Goal: Task Accomplishment & Management: Manage account settings

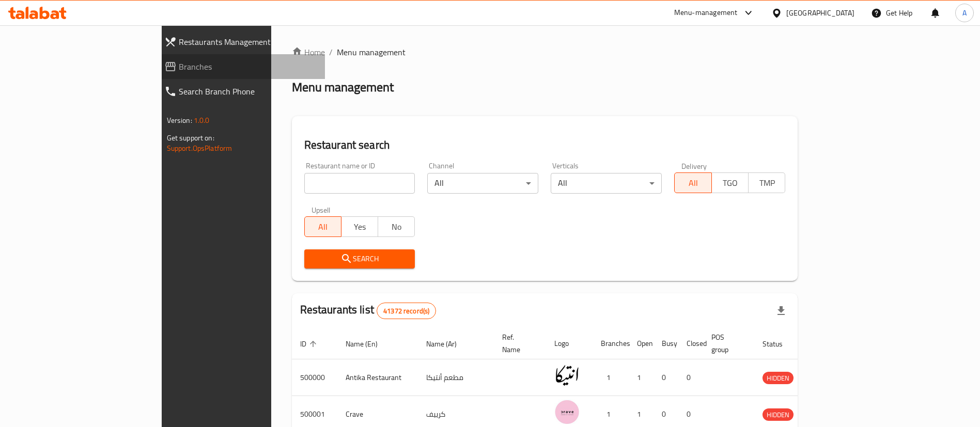
click at [179, 65] on span "Branches" at bounding box center [248, 66] width 138 height 12
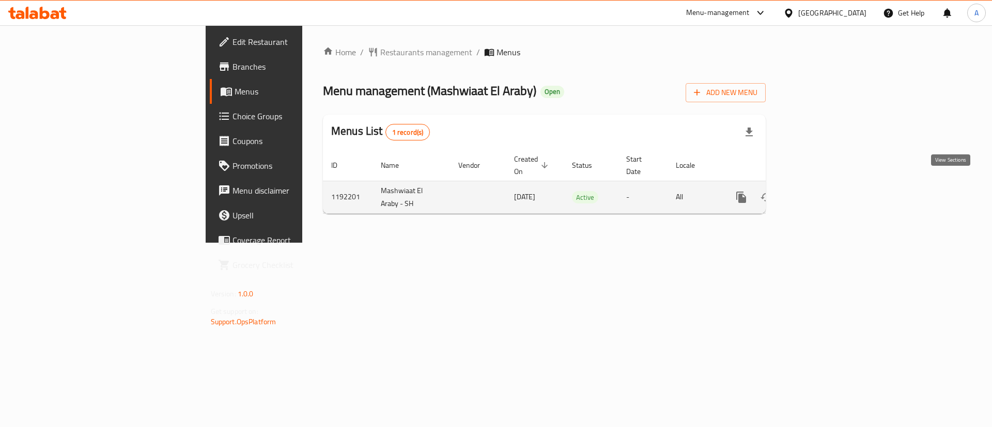
click at [822, 191] on icon "enhanced table" at bounding box center [816, 197] width 12 height 12
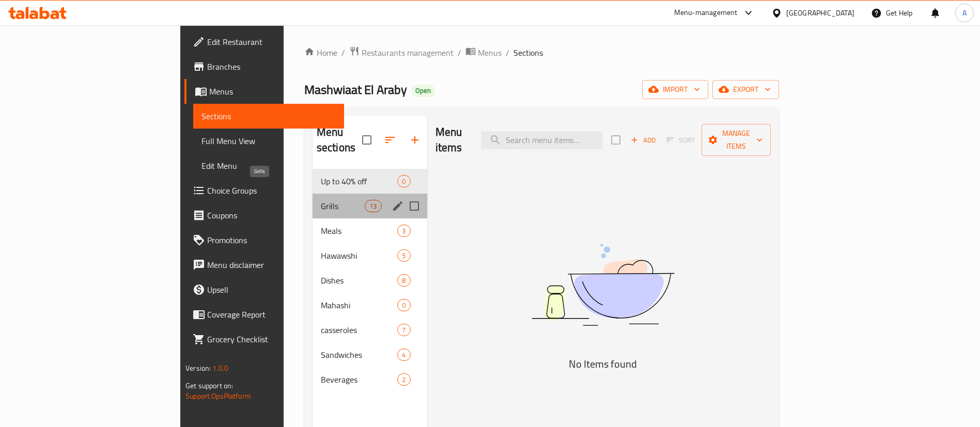
click at [321, 200] on span "Grills" at bounding box center [343, 206] width 44 height 12
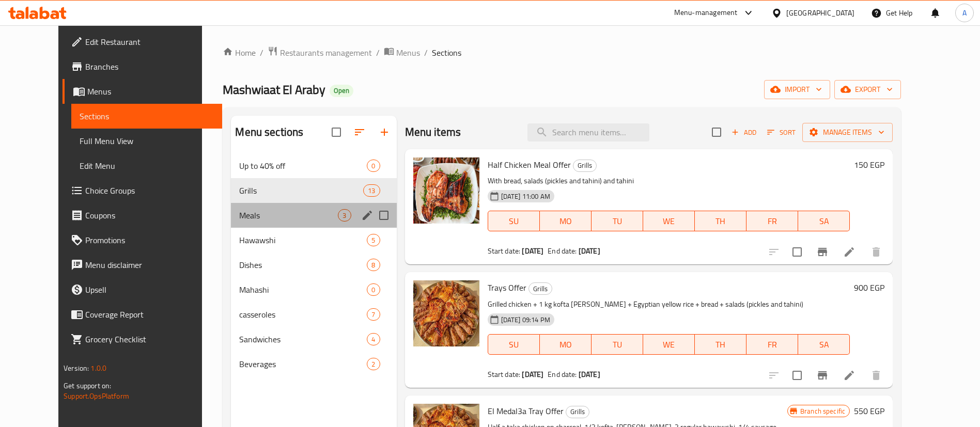
click at [231, 222] on div "Meals 3" at bounding box center [313, 215] width 165 height 25
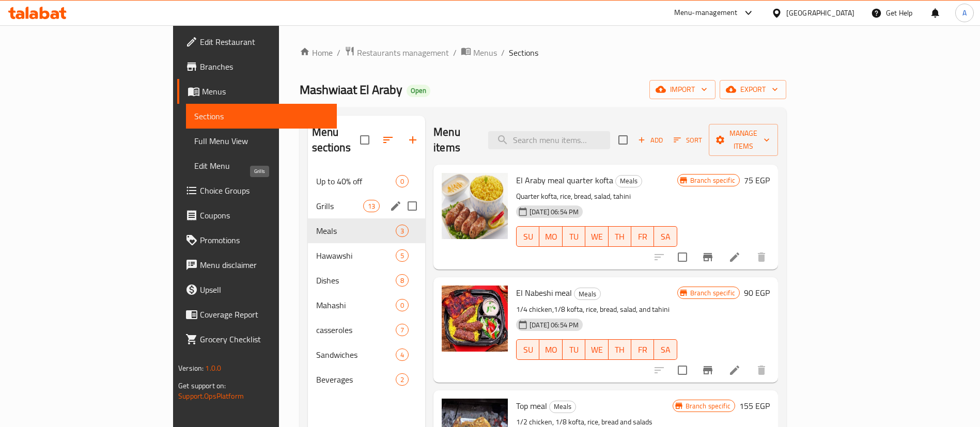
click at [316, 200] on span "Grills" at bounding box center [339, 206] width 47 height 12
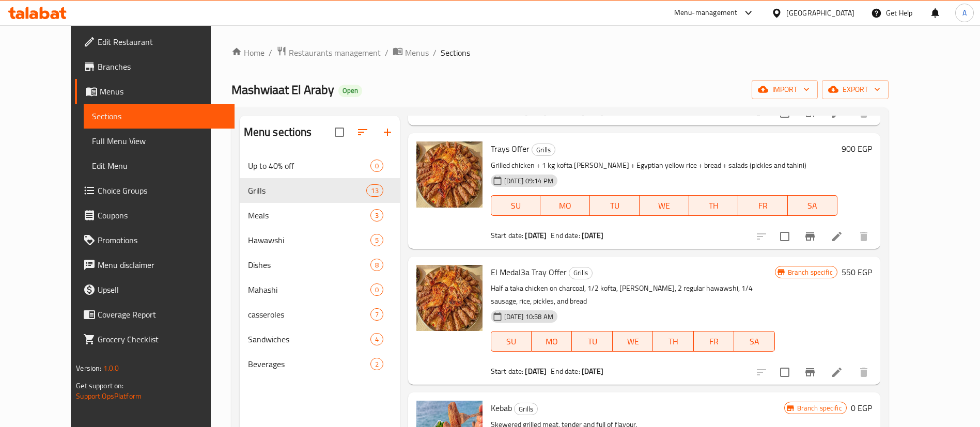
scroll to position [128, 0]
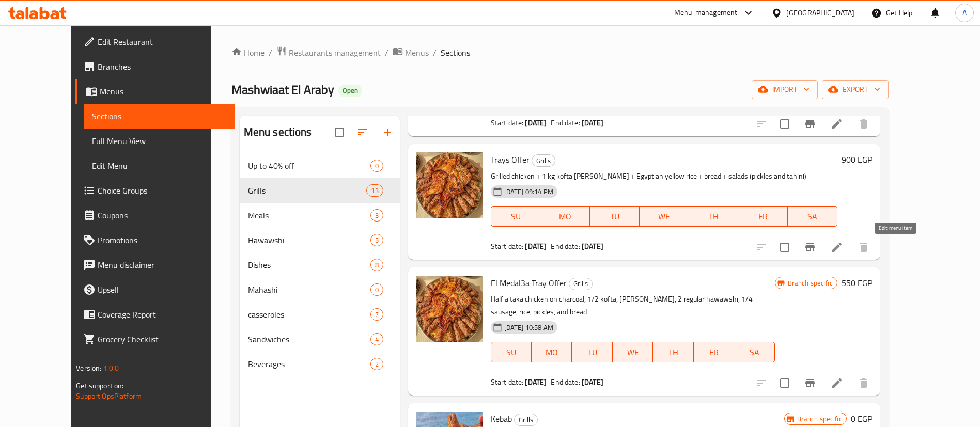
click at [843, 245] on icon at bounding box center [837, 247] width 12 height 12
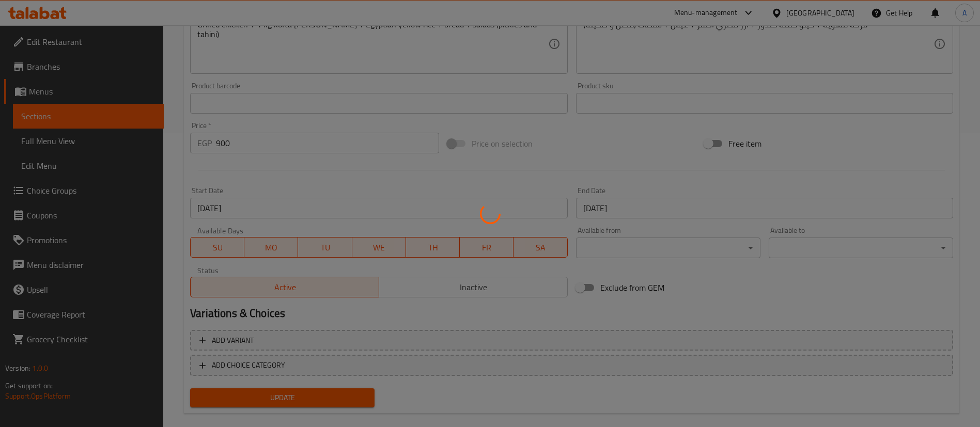
scroll to position [295, 0]
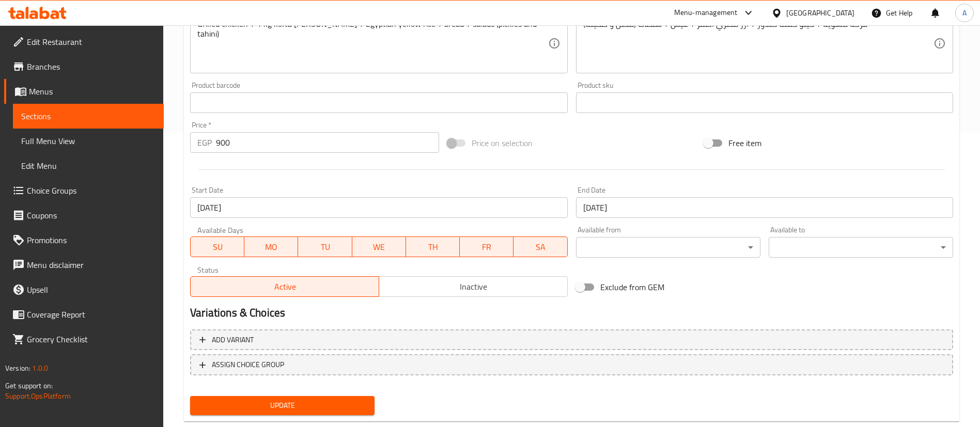
click at [610, 208] on input "[DATE]" at bounding box center [764, 207] width 377 height 21
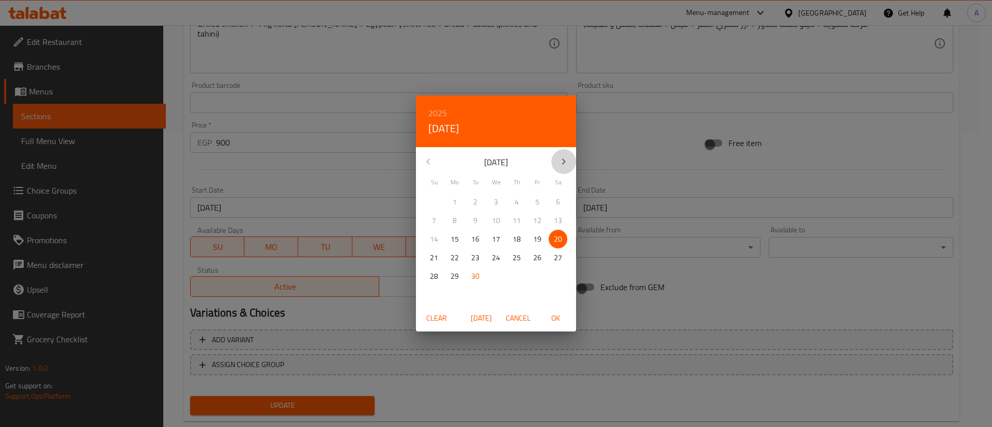
click at [569, 157] on icon "button" at bounding box center [564, 162] width 12 height 12
click at [450, 282] on span "27" at bounding box center [454, 276] width 19 height 13
click at [556, 320] on span "OK" at bounding box center [555, 318] width 25 height 13
type input "[DATE]"
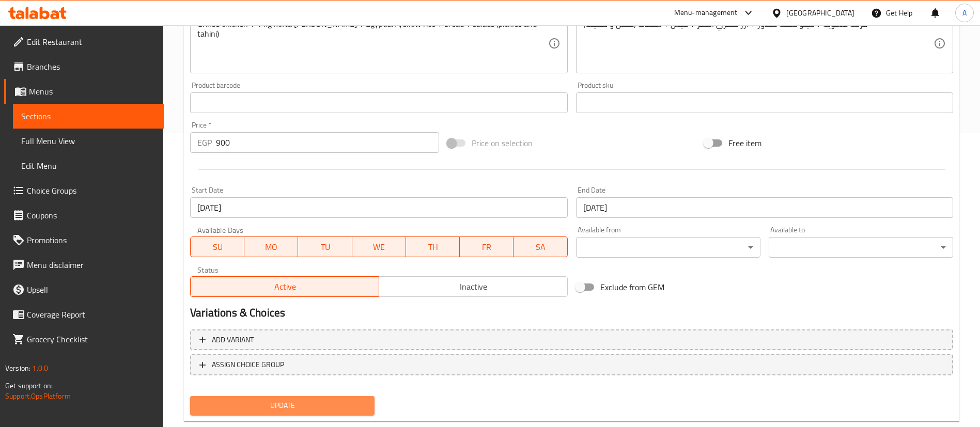
click at [253, 403] on span "Update" at bounding box center [282, 405] width 168 height 13
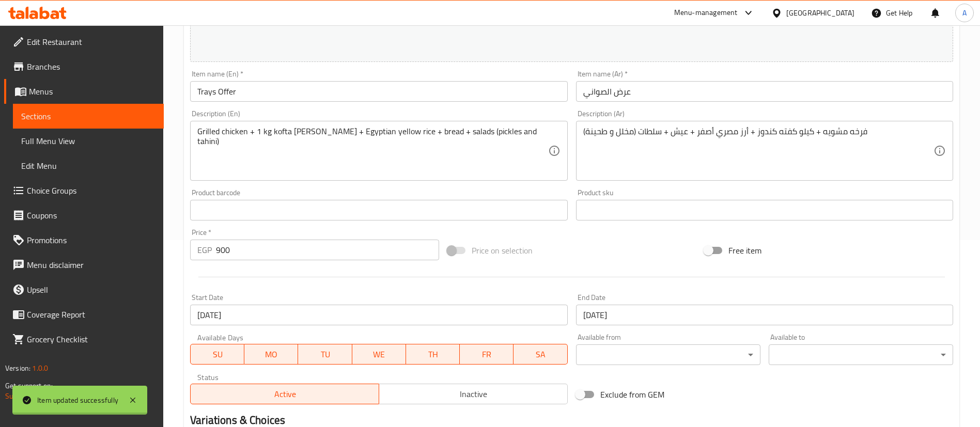
scroll to position [0, 0]
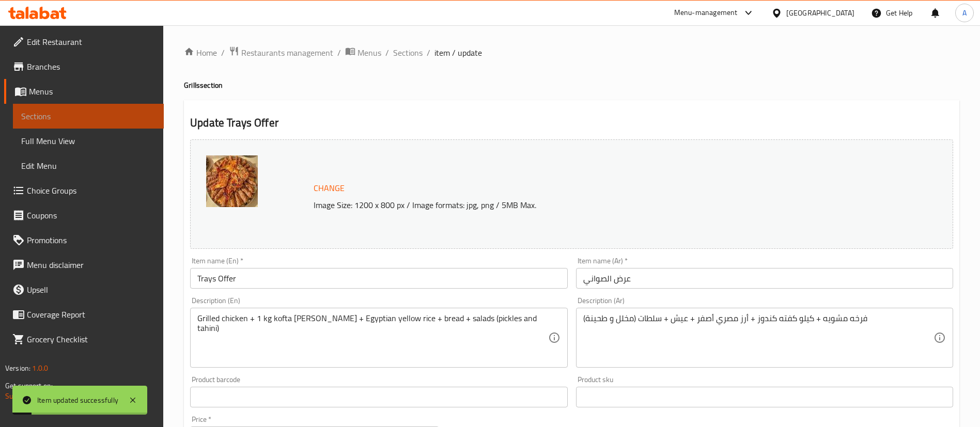
click at [71, 111] on span "Sections" at bounding box center [88, 116] width 134 height 12
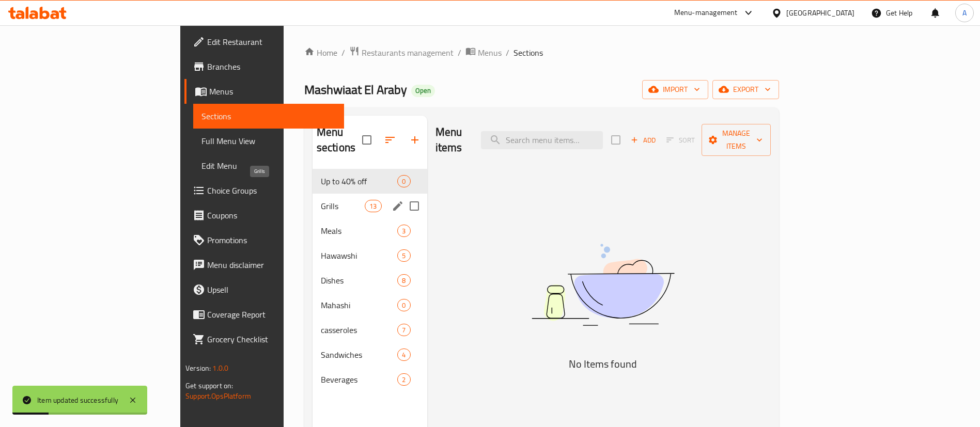
click at [321, 200] on span "Grills" at bounding box center [343, 206] width 44 height 12
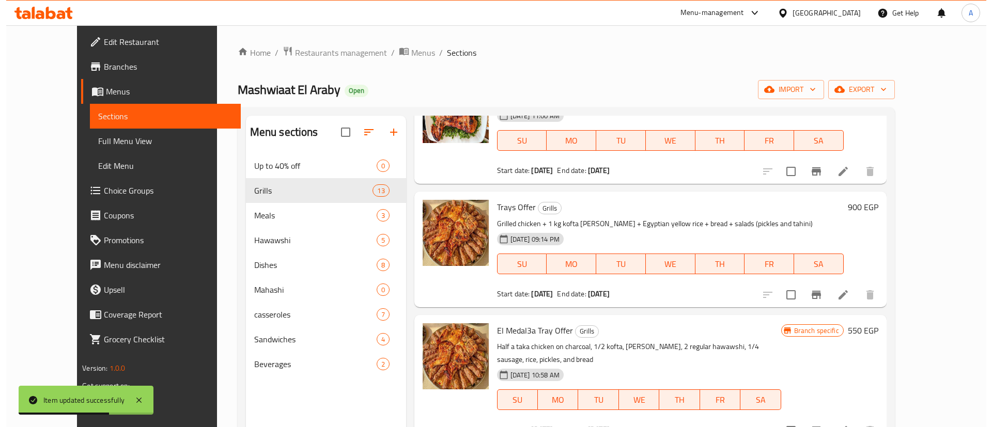
scroll to position [48, 0]
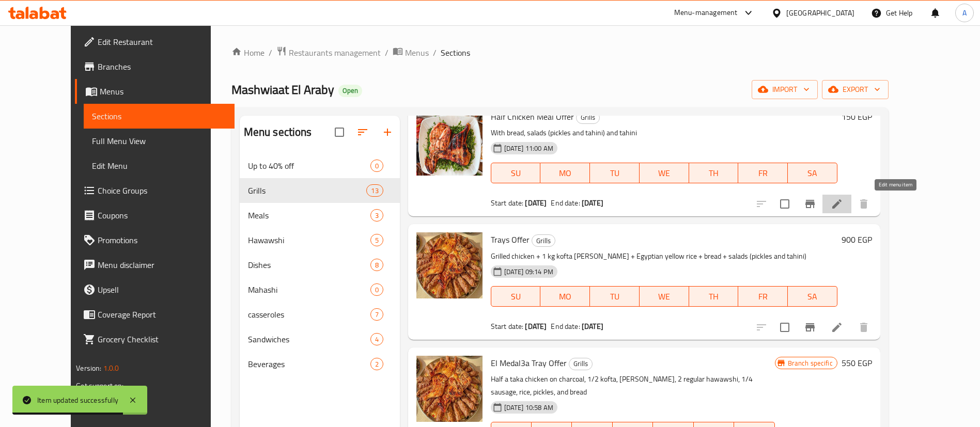
click at [843, 206] on icon at bounding box center [837, 204] width 12 height 12
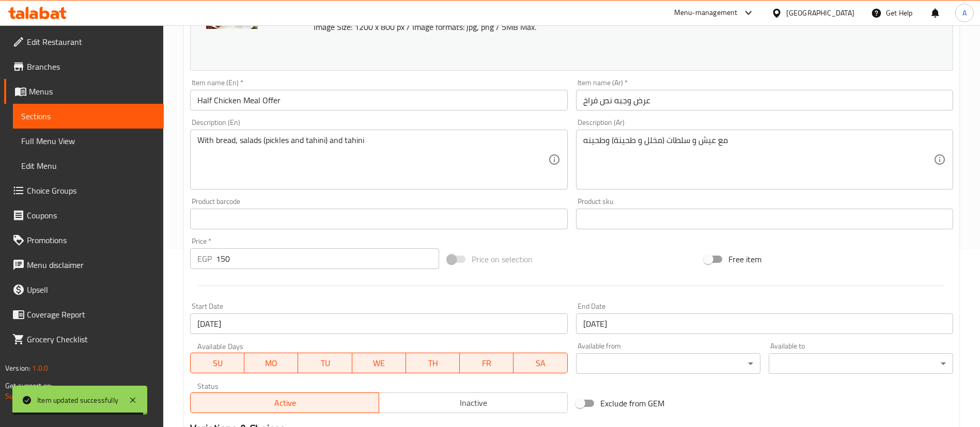
scroll to position [282, 0]
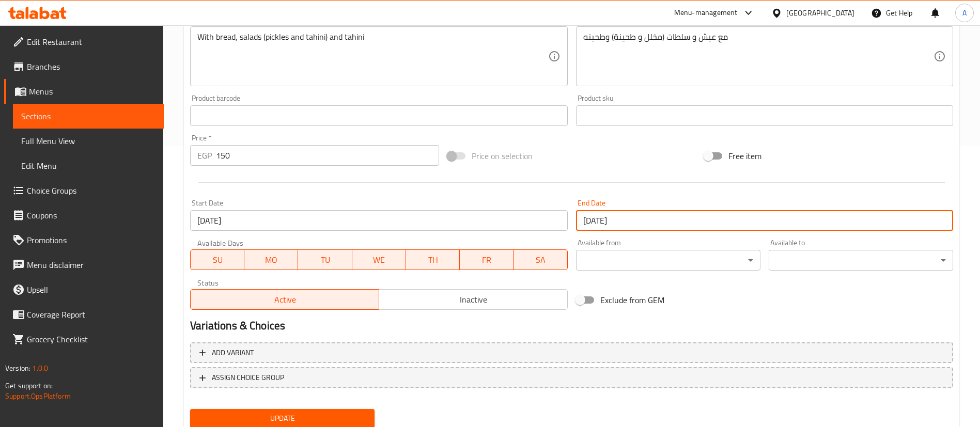
click at [640, 223] on input "[DATE]" at bounding box center [764, 220] width 377 height 21
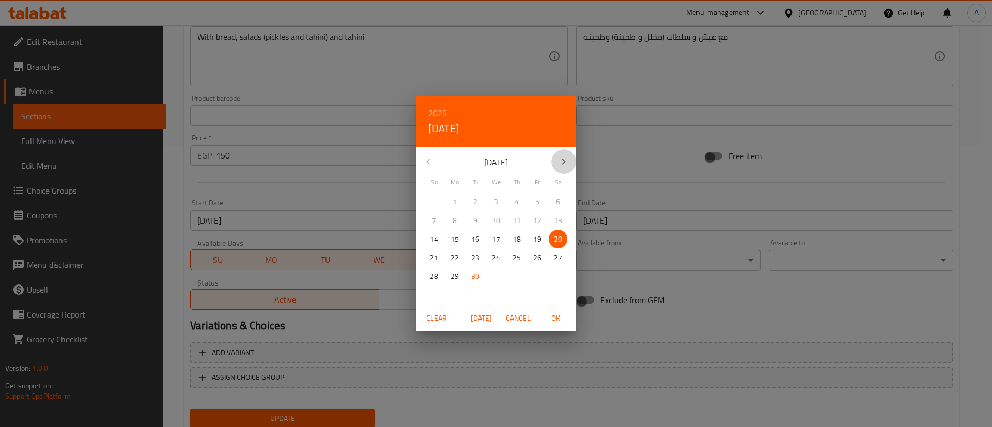
click at [568, 164] on icon "button" at bounding box center [564, 162] width 12 height 12
click at [457, 276] on p "27" at bounding box center [455, 276] width 8 height 13
click at [555, 319] on span "OK" at bounding box center [555, 318] width 25 height 13
type input "[DATE]"
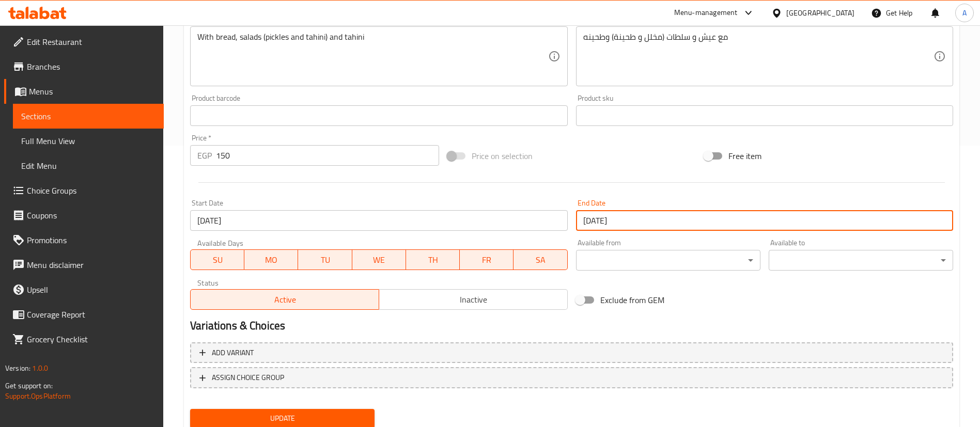
scroll to position [318, 0]
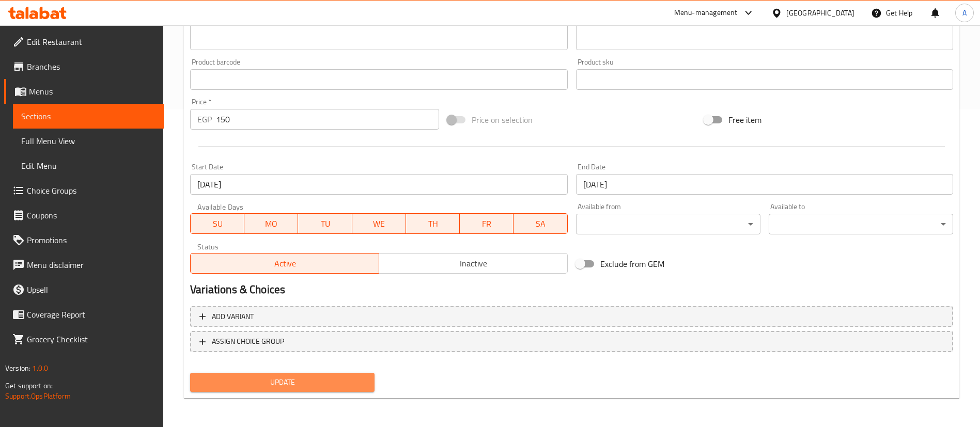
click at [321, 386] on span "Update" at bounding box center [282, 382] width 168 height 13
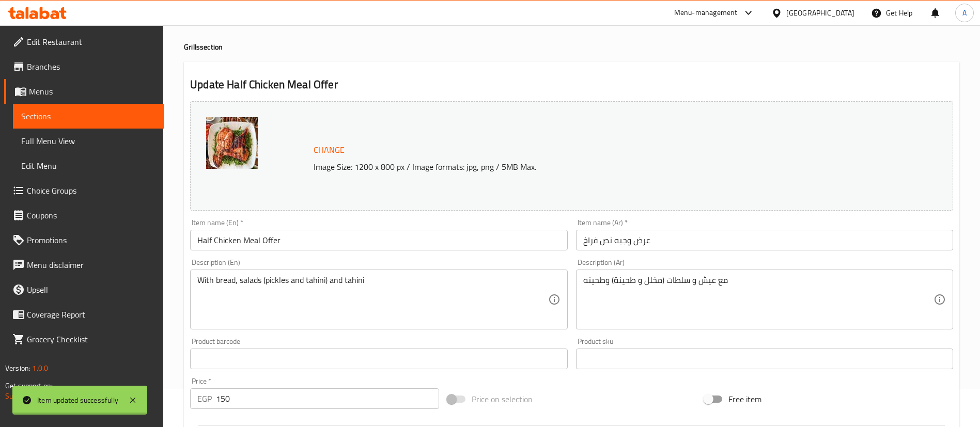
scroll to position [37, 0]
click at [47, 105] on link "Sections" at bounding box center [88, 116] width 151 height 25
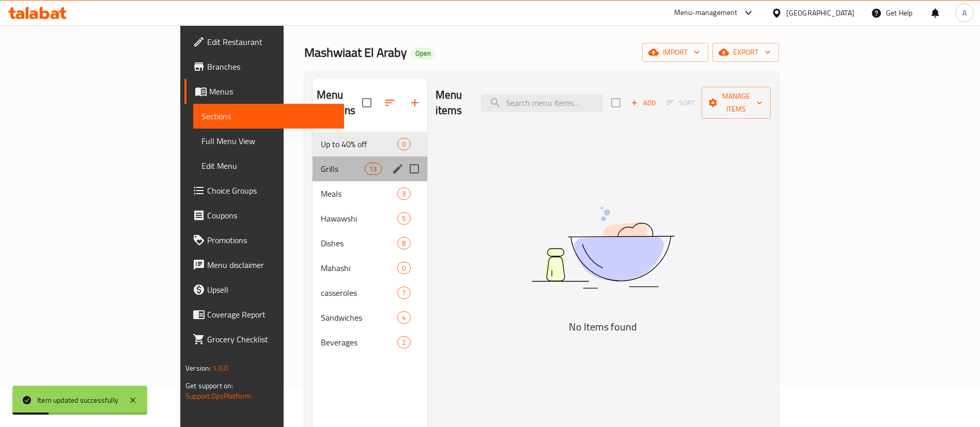
click at [313, 161] on div "Grills 13" at bounding box center [370, 169] width 115 height 25
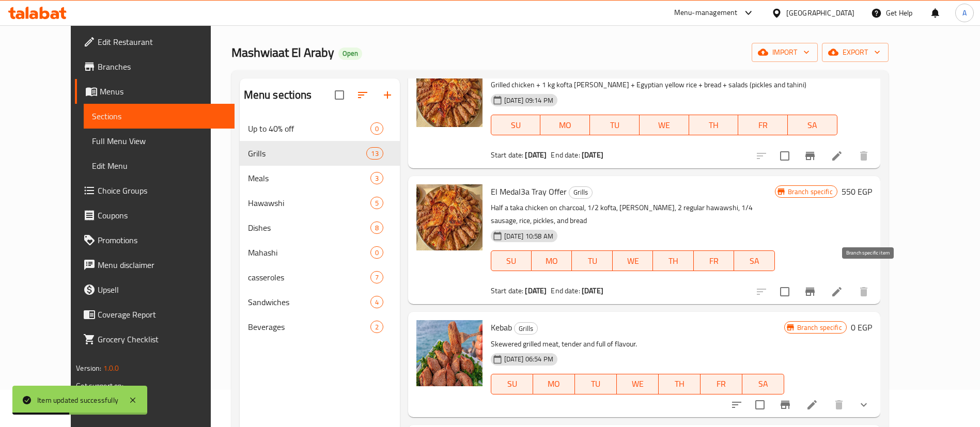
scroll to position [183, 0]
click at [852, 285] on li at bounding box center [837, 291] width 29 height 19
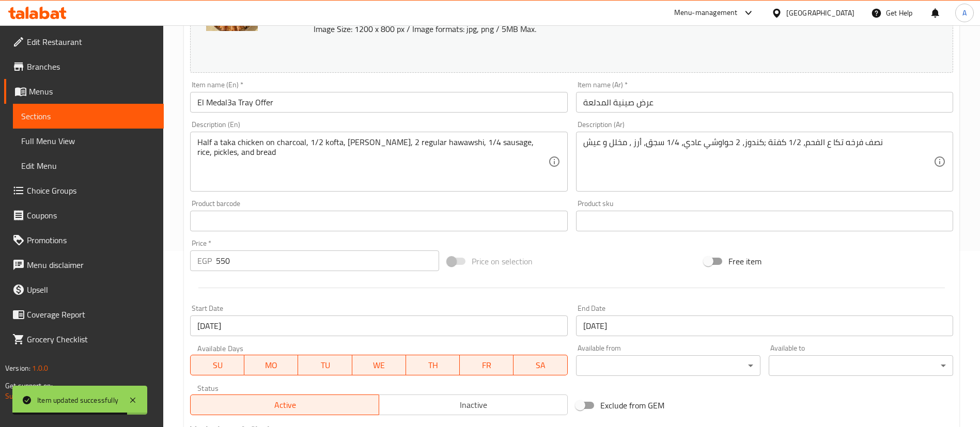
scroll to position [177, 0]
click at [644, 320] on input "[DATE]" at bounding box center [764, 325] width 377 height 21
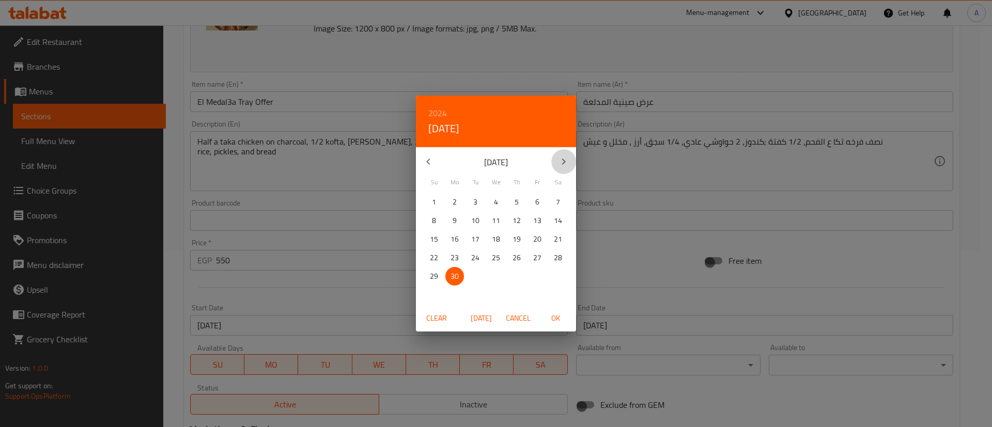
click at [558, 158] on icon "button" at bounding box center [564, 162] width 12 height 12
click at [433, 274] on p "27" at bounding box center [434, 276] width 8 height 13
click at [551, 321] on span "OK" at bounding box center [555, 318] width 25 height 13
type input "[DATE]"
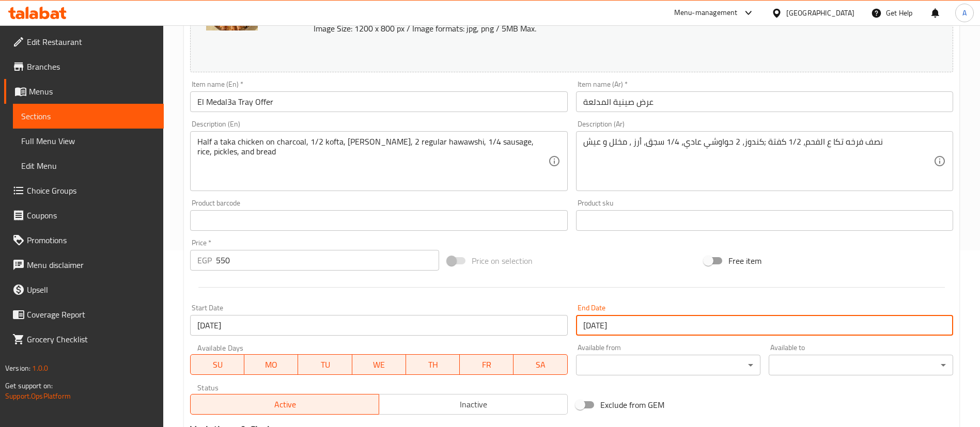
scroll to position [318, 0]
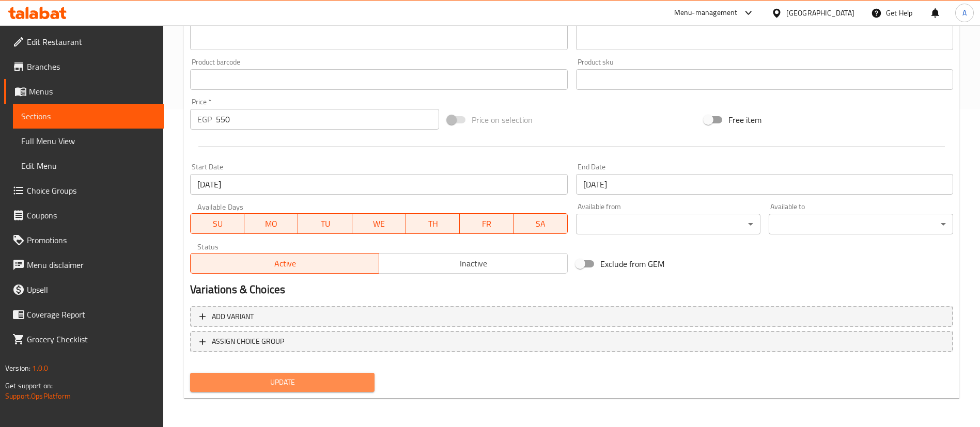
click at [350, 383] on span "Update" at bounding box center [282, 382] width 168 height 13
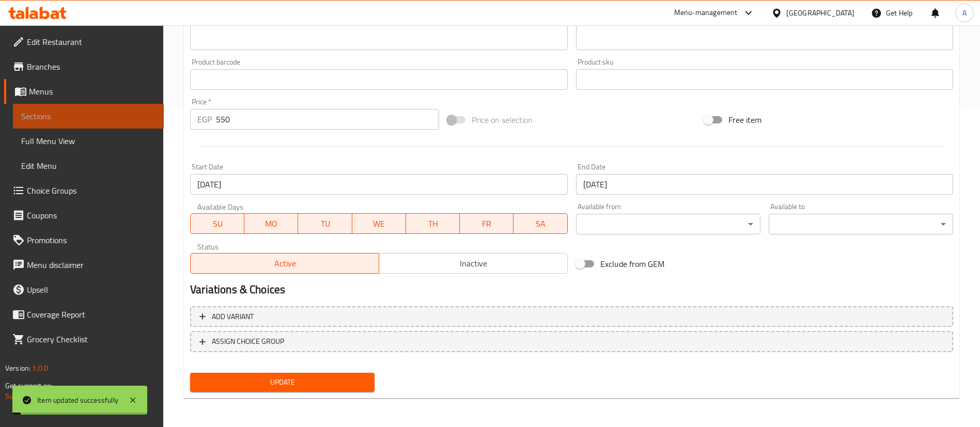
click at [79, 119] on span "Sections" at bounding box center [88, 116] width 134 height 12
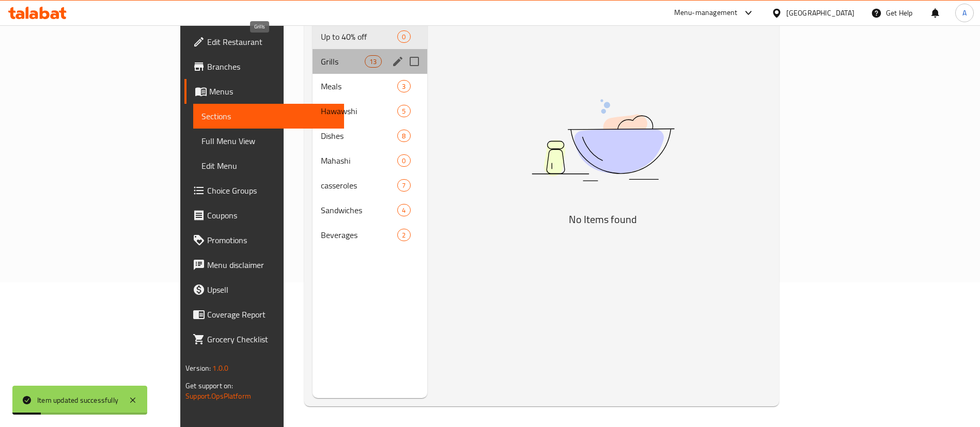
click at [321, 55] on span "Grills" at bounding box center [343, 61] width 44 height 12
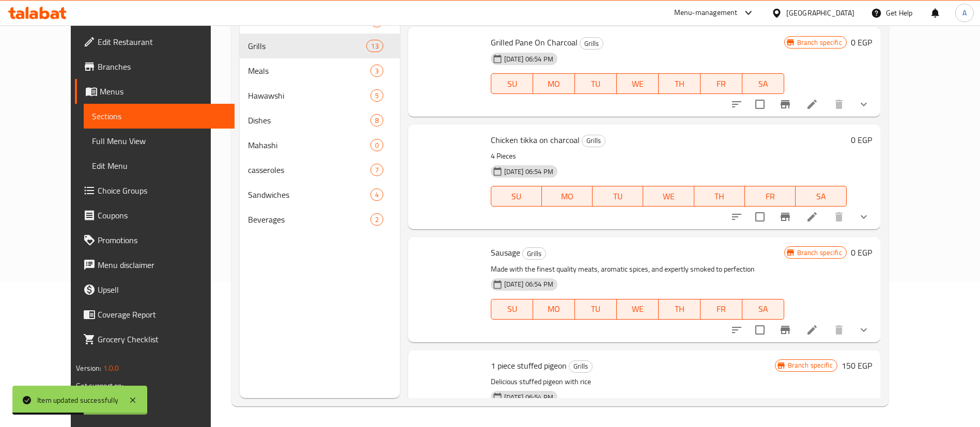
scroll to position [1079, 0]
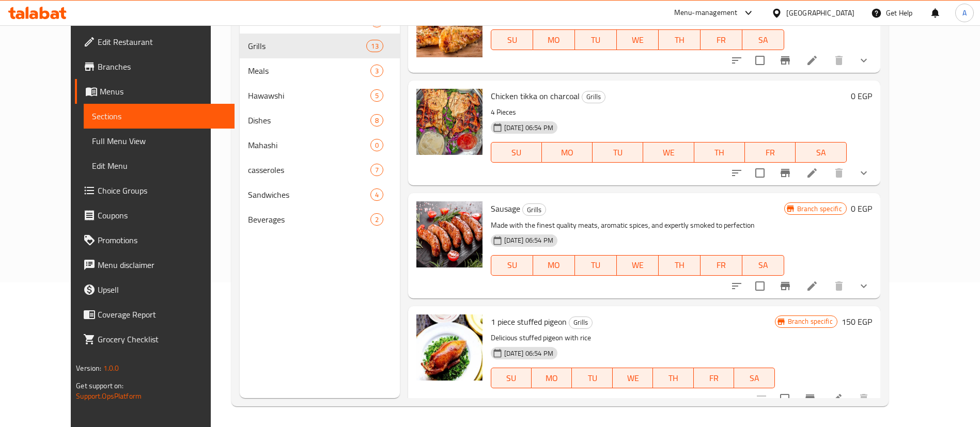
click at [738, 12] on div "Menu-management" at bounding box center [706, 13] width 64 height 12
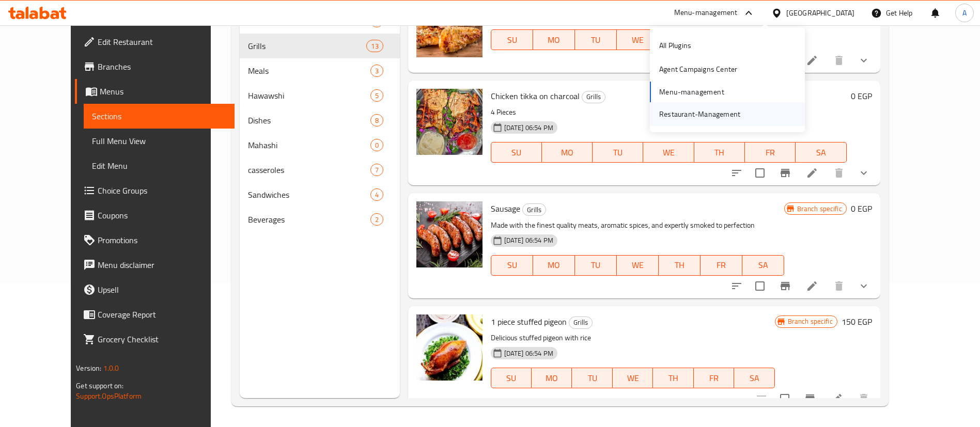
click at [719, 104] on div "Restaurant-Management" at bounding box center [700, 114] width 98 height 24
